Goal: Use online tool/utility: Utilize a website feature to perform a specific function

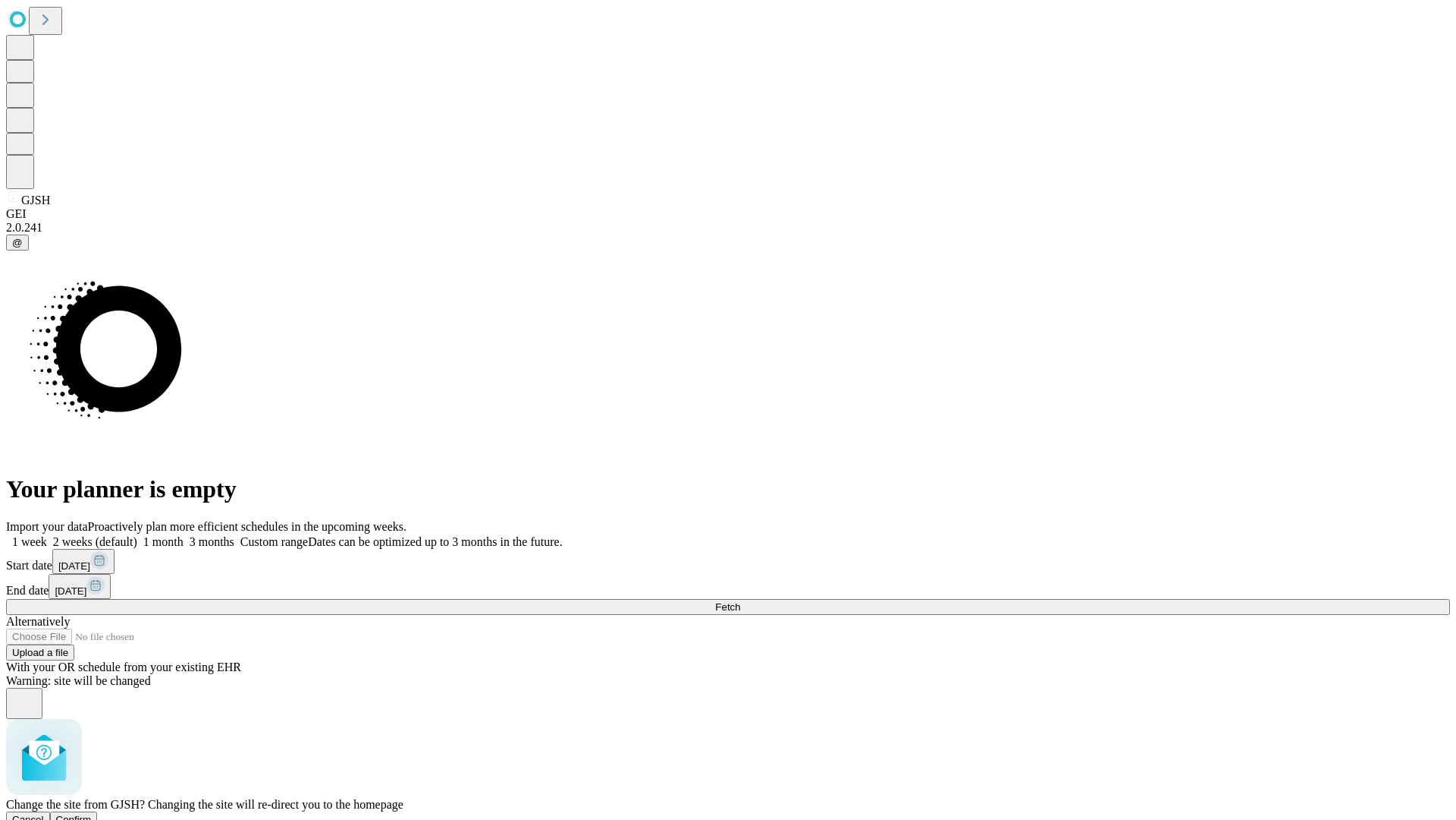
click at [92, 814] on span "Confirm" at bounding box center [74, 819] width 36 height 11
click at [137, 535] on label "2 weeks (default)" at bounding box center [92, 541] width 90 height 13
click at [740, 601] on span "Fetch" at bounding box center [727, 607] width 25 height 11
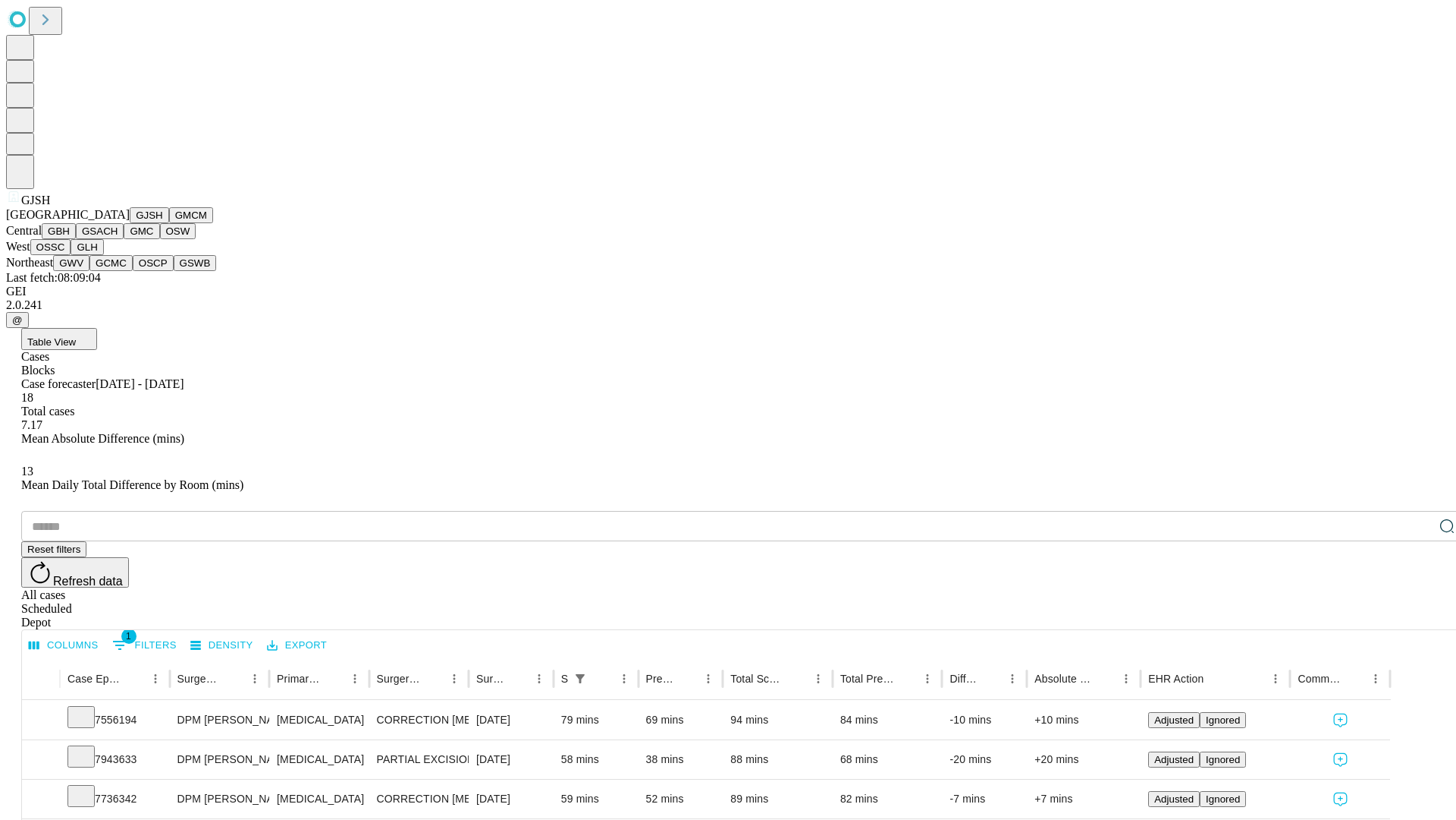
click at [169, 223] on button "GMCM" at bounding box center [191, 214] width 44 height 15
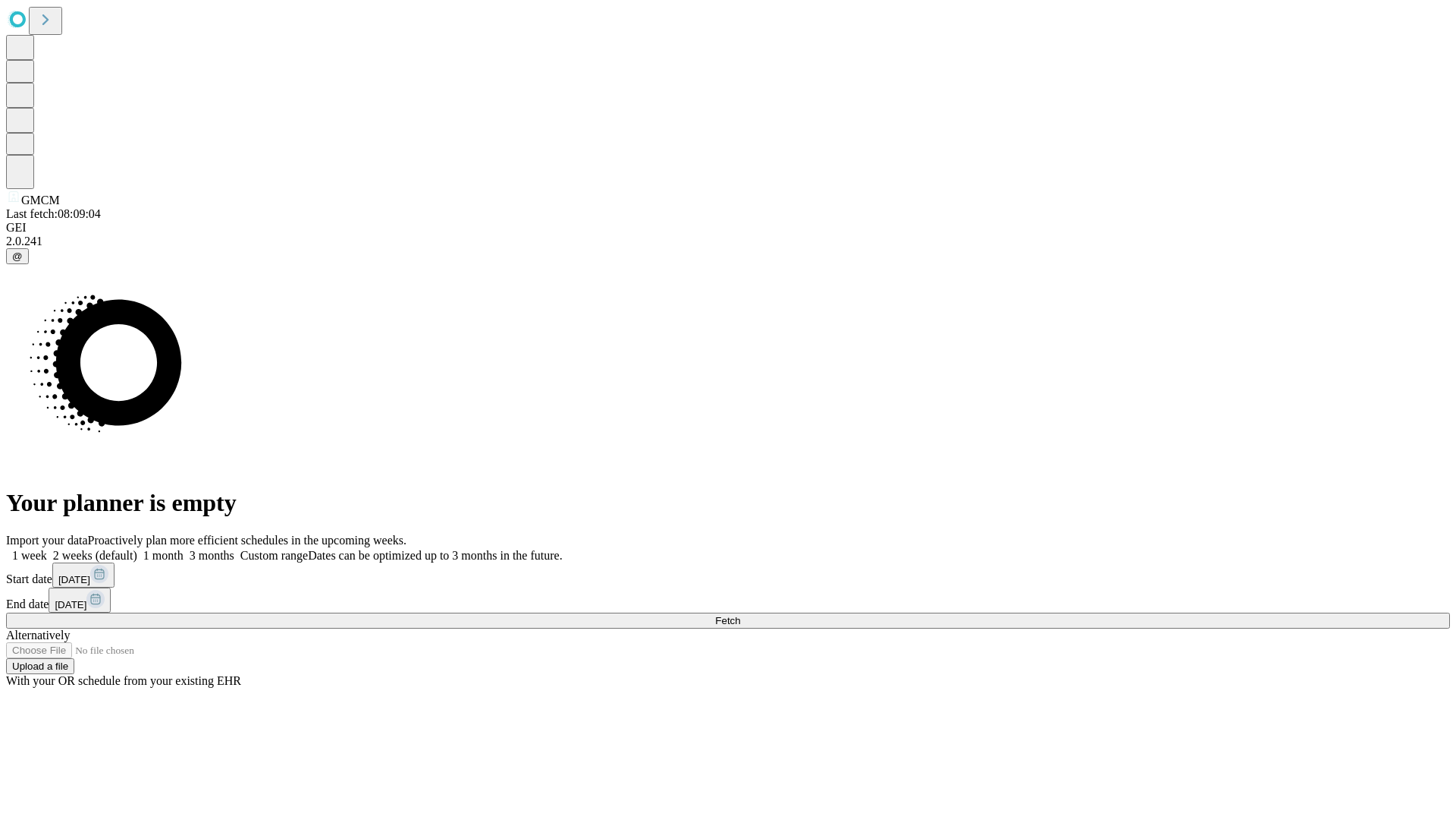
click at [137, 548] on label "2 weeks (default)" at bounding box center [92, 555] width 90 height 13
click at [740, 615] on span "Fetch" at bounding box center [727, 620] width 25 height 11
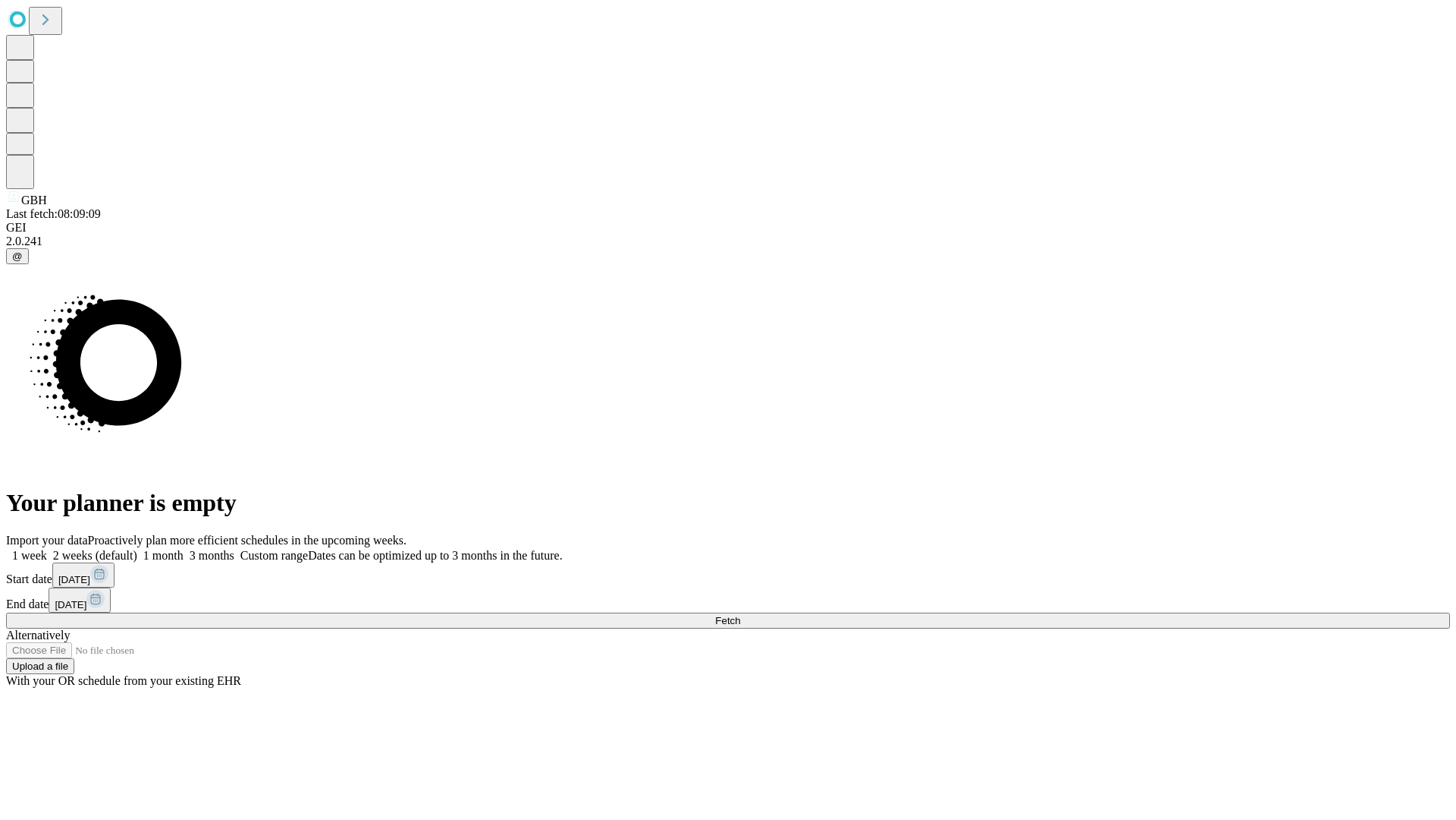
click at [137, 548] on label "2 weeks (default)" at bounding box center [92, 555] width 90 height 13
click at [740, 615] on span "Fetch" at bounding box center [727, 620] width 25 height 11
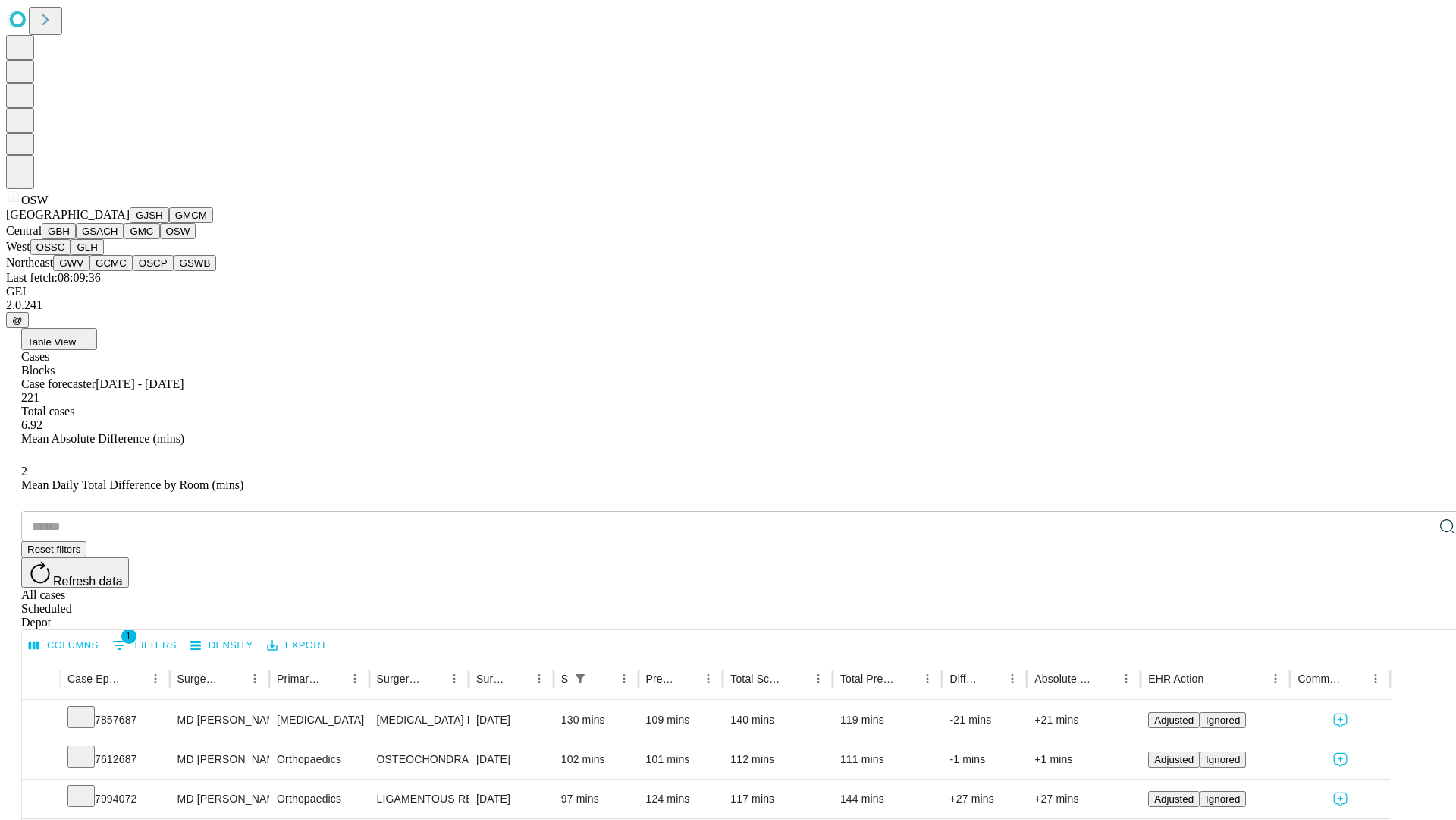
click at [71, 255] on button "OSSC" at bounding box center [50, 246] width 41 height 15
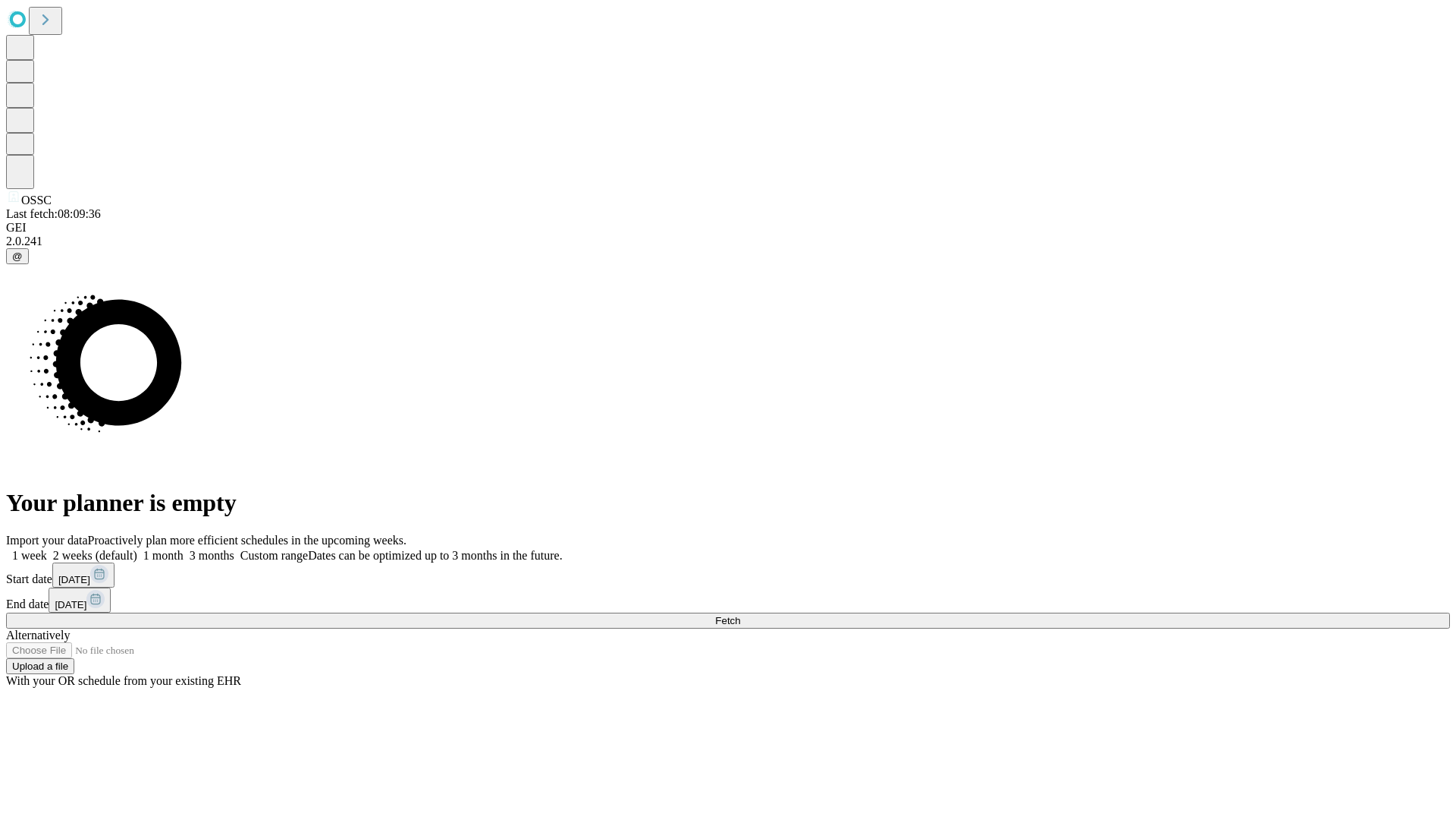
click at [137, 548] on label "2 weeks (default)" at bounding box center [92, 555] width 90 height 13
click at [740, 615] on span "Fetch" at bounding box center [727, 620] width 25 height 11
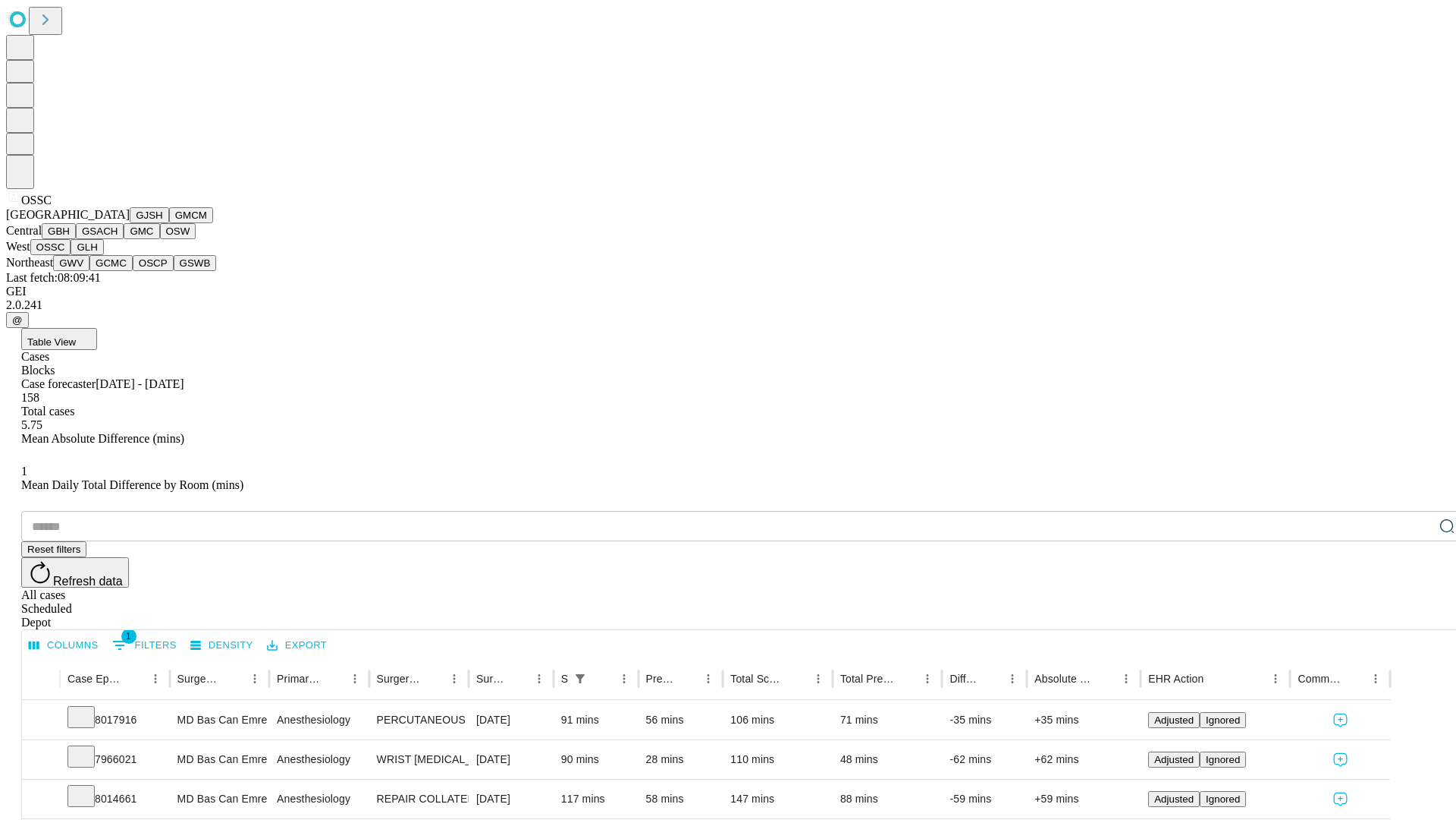
click at [103, 255] on button "GLH" at bounding box center [87, 246] width 33 height 15
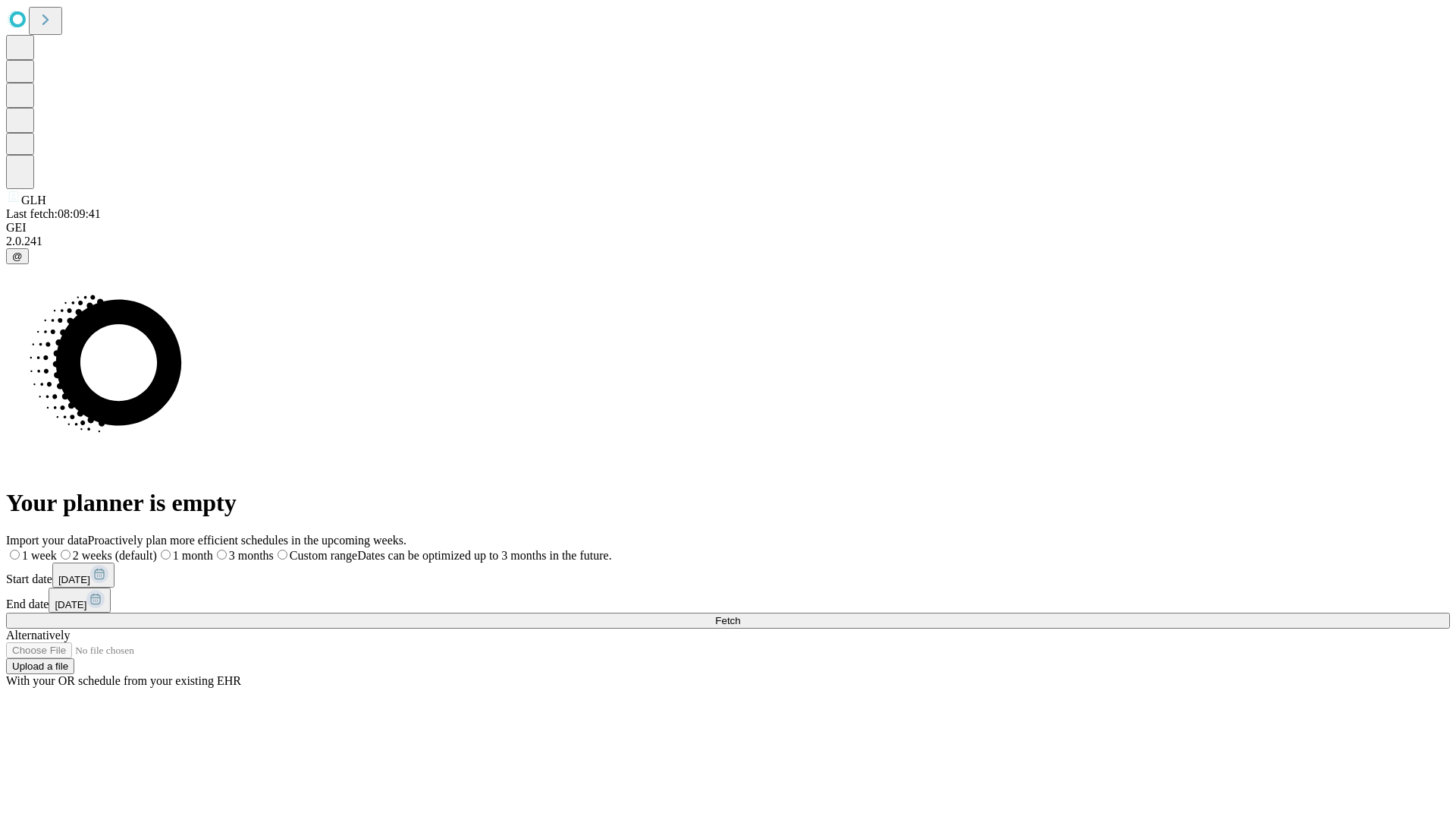
click at [157, 548] on label "2 weeks (default)" at bounding box center [107, 555] width 100 height 13
click at [740, 615] on span "Fetch" at bounding box center [727, 620] width 25 height 11
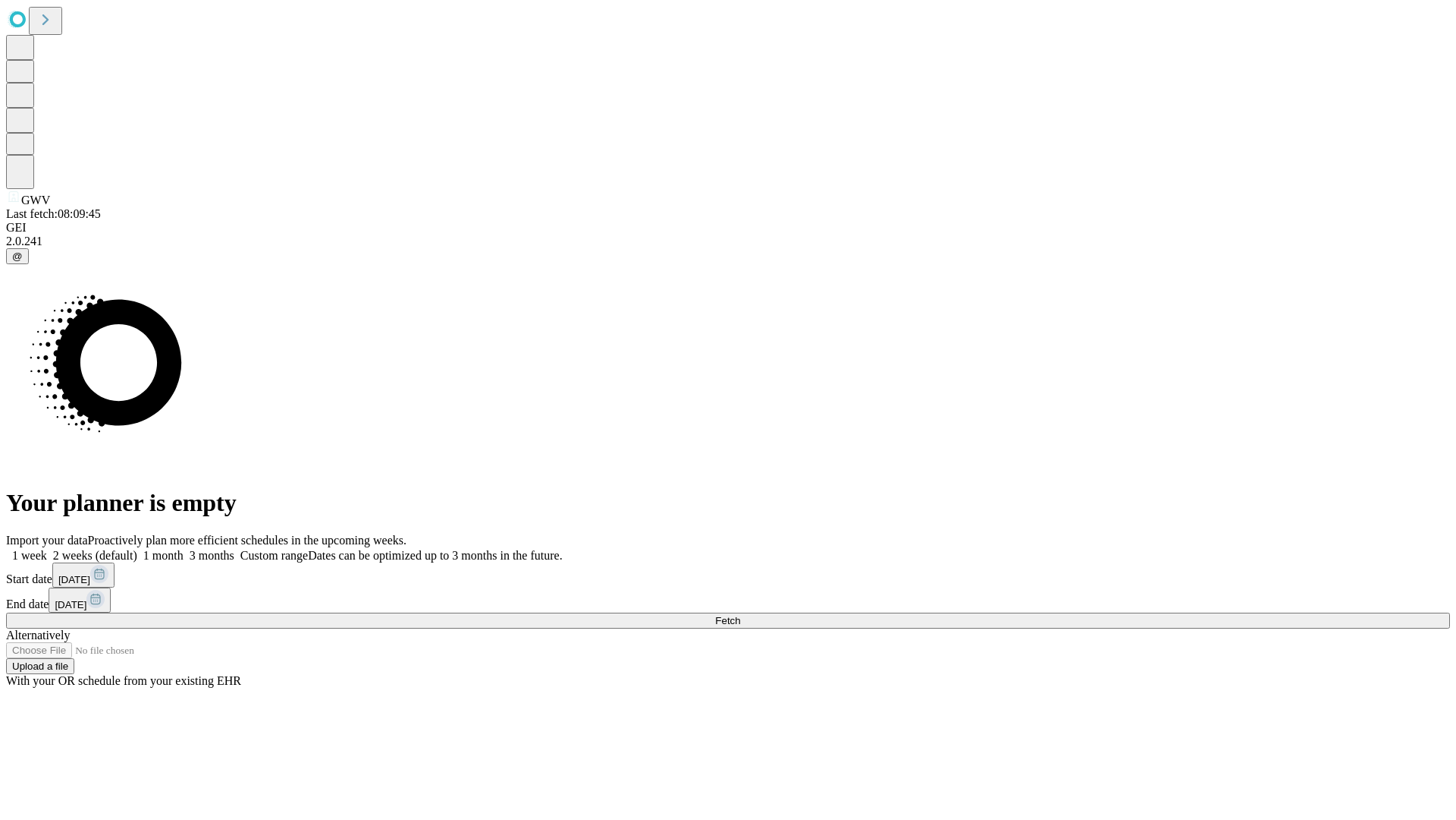
click at [137, 548] on label "2 weeks (default)" at bounding box center [92, 555] width 90 height 13
click at [740, 615] on span "Fetch" at bounding box center [727, 620] width 25 height 11
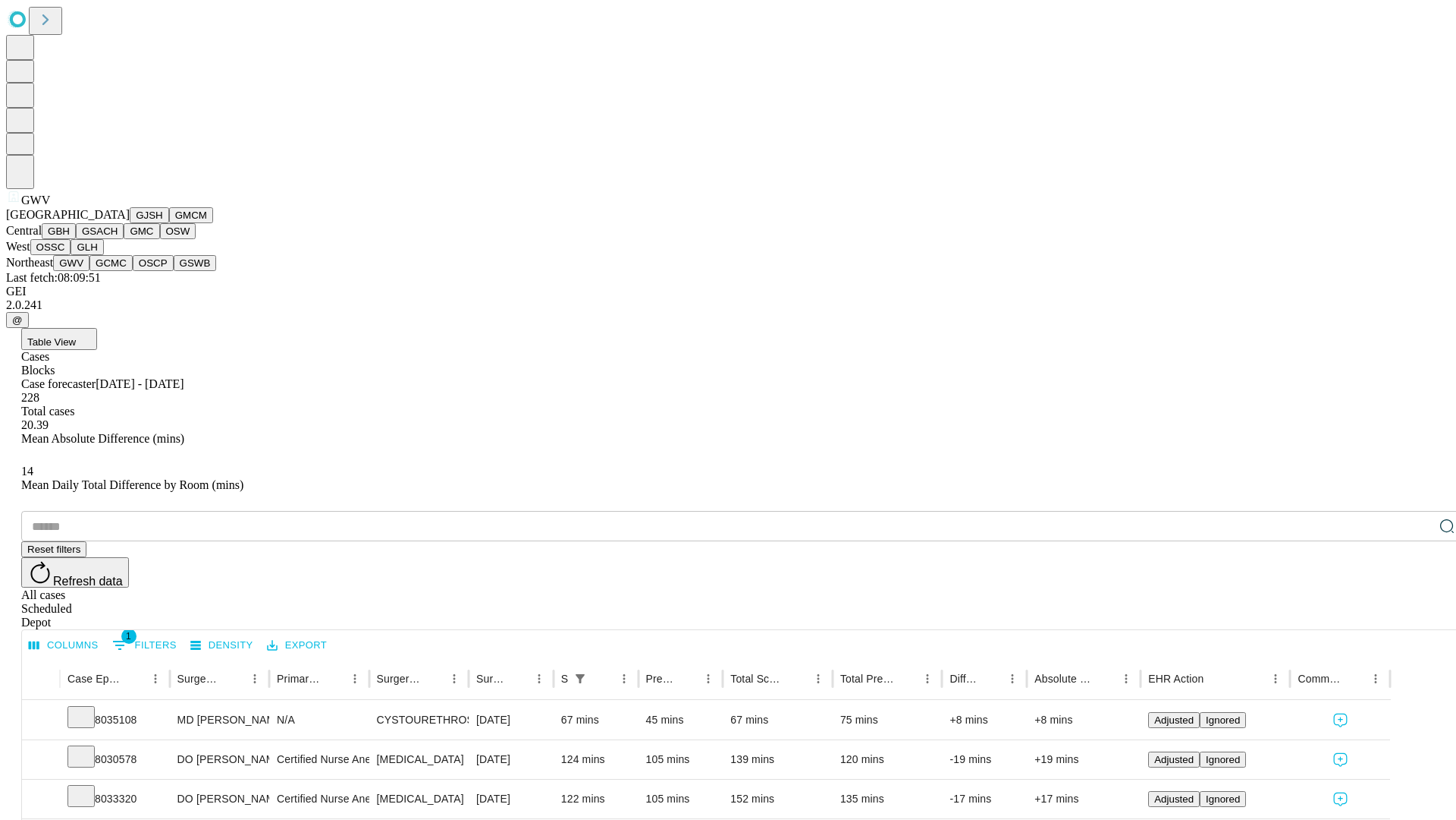
click at [117, 271] on button "GCMC" at bounding box center [110, 262] width 43 height 15
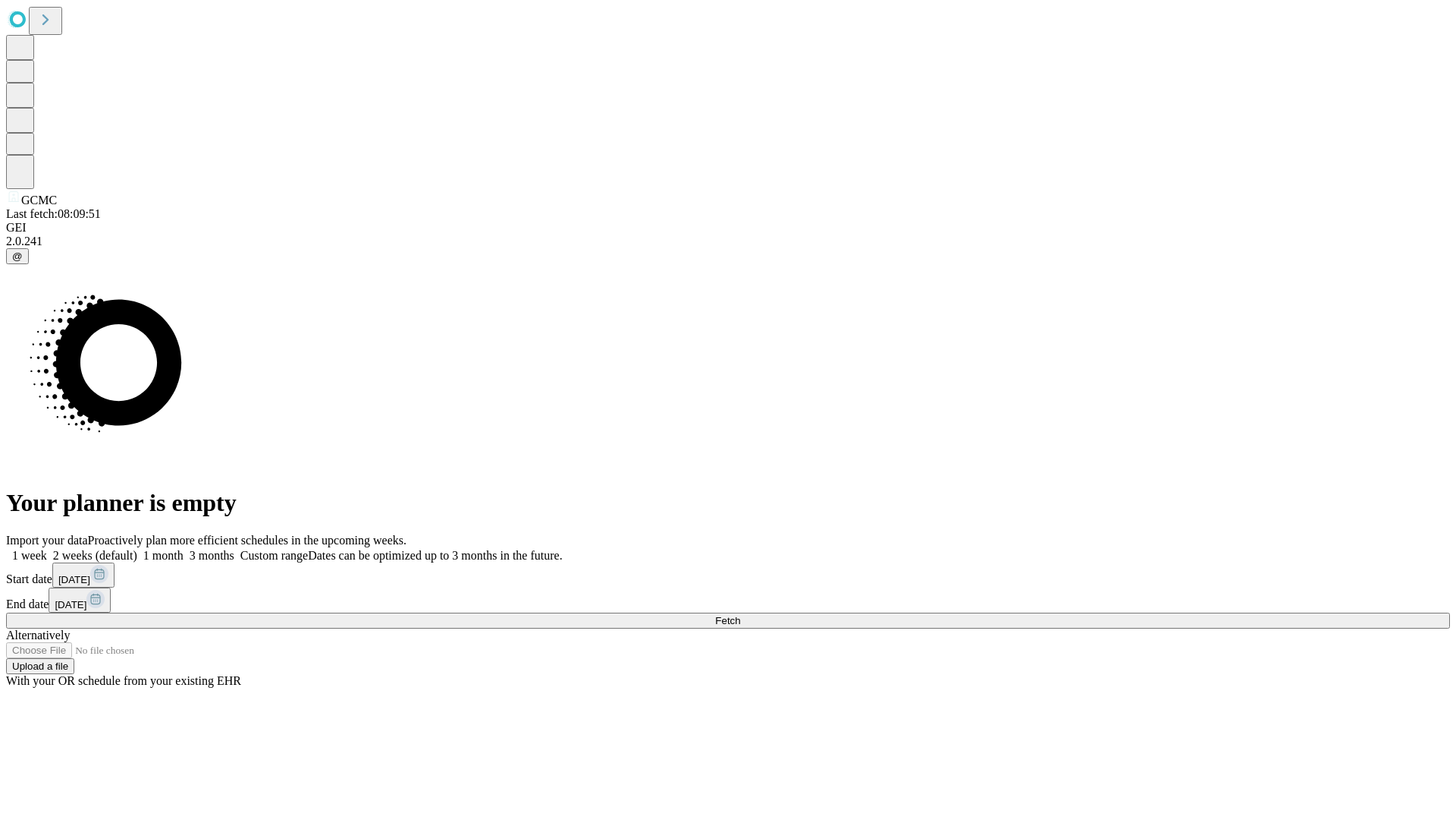
click at [137, 548] on label "2 weeks (default)" at bounding box center [92, 555] width 90 height 13
click at [740, 615] on span "Fetch" at bounding box center [727, 620] width 25 height 11
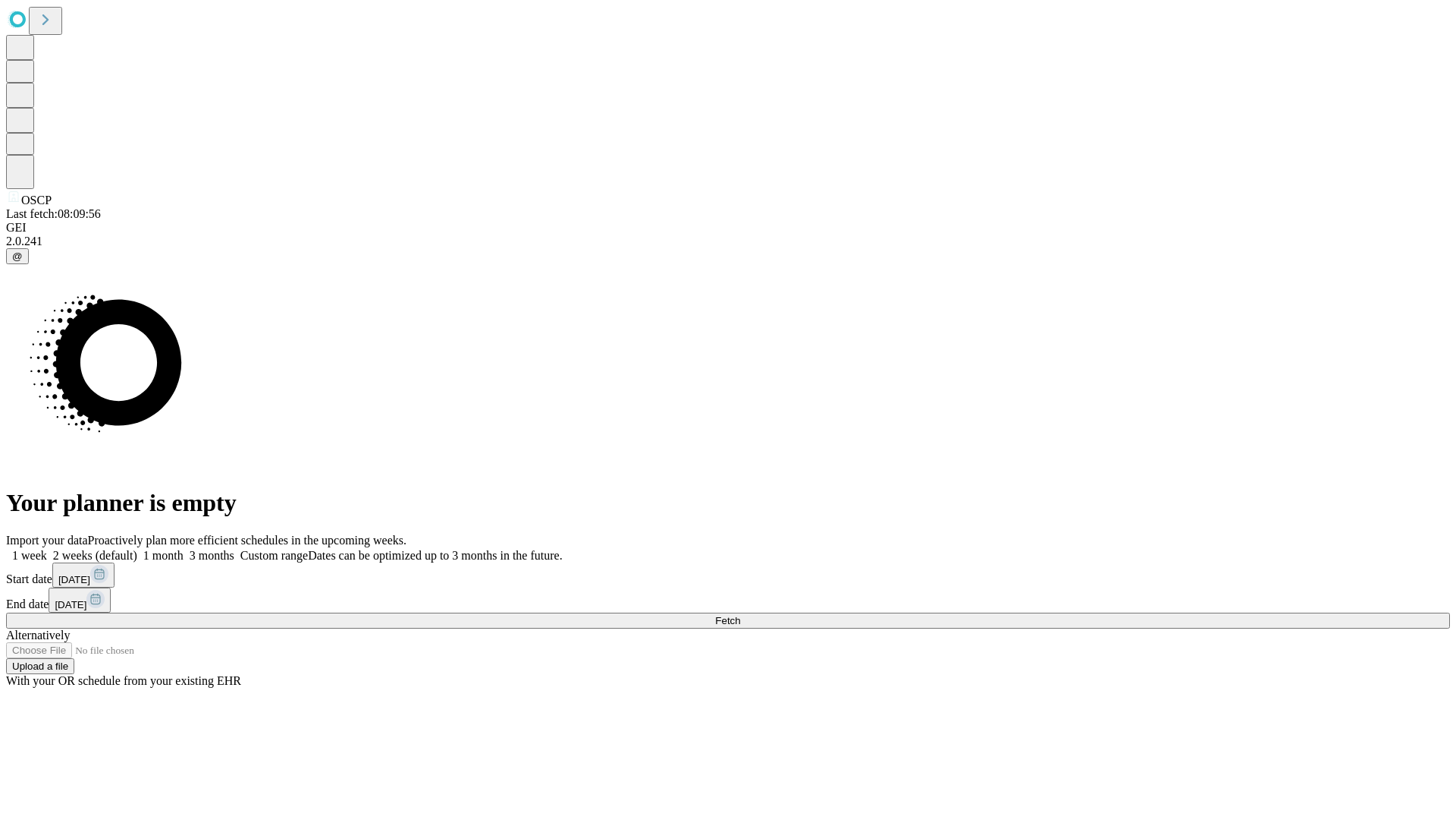
click at [137, 548] on label "2 weeks (default)" at bounding box center [92, 555] width 90 height 13
click at [740, 615] on span "Fetch" at bounding box center [727, 620] width 25 height 11
